Goal: Use online tool/utility

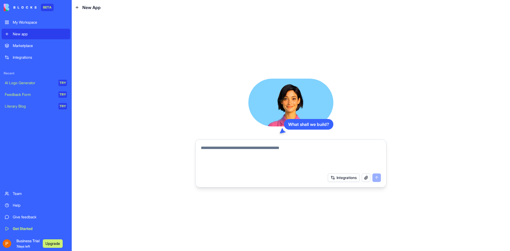
click at [235, 160] on textarea at bounding box center [291, 158] width 180 height 26
paste textarea "**********"
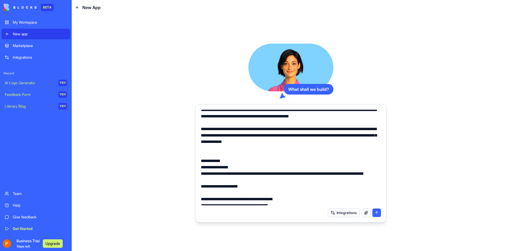
scroll to position [213, 0]
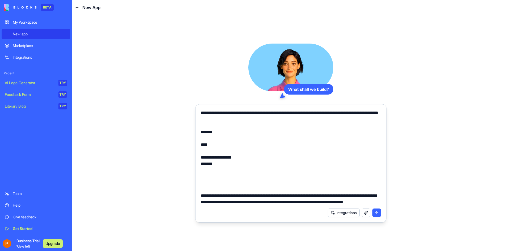
drag, startPoint x: 201, startPoint y: 149, endPoint x: 265, endPoint y: 239, distance: 110.3
click at [265, 239] on div "What shall we build? Integrations" at bounding box center [291, 133] width 439 height 236
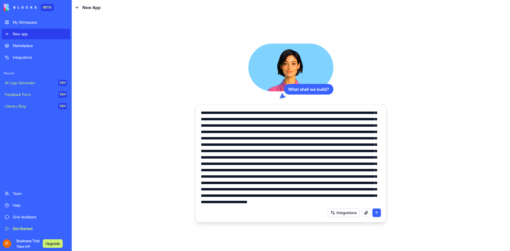
scroll to position [159, 0]
type textarea "**********"
click at [376, 214] on button "submit" at bounding box center [377, 213] width 9 height 9
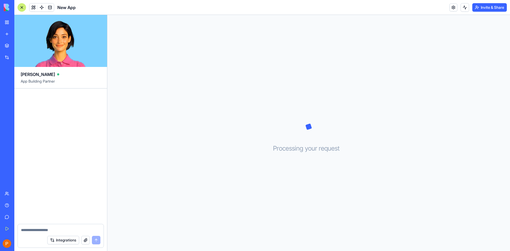
click at [297, 154] on div "Processing your request . . ." at bounding box center [308, 133] width 403 height 236
click at [297, 173] on div "Processing your request . . ." at bounding box center [308, 133] width 403 height 236
click at [296, 173] on div "Processing your request . . ." at bounding box center [308, 133] width 403 height 236
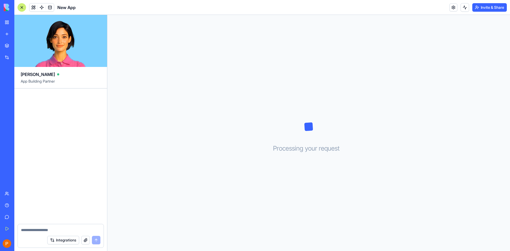
click at [308, 159] on div "Processing your request . . ." at bounding box center [308, 133] width 403 height 236
